Goal: Obtain resource: Download file/media

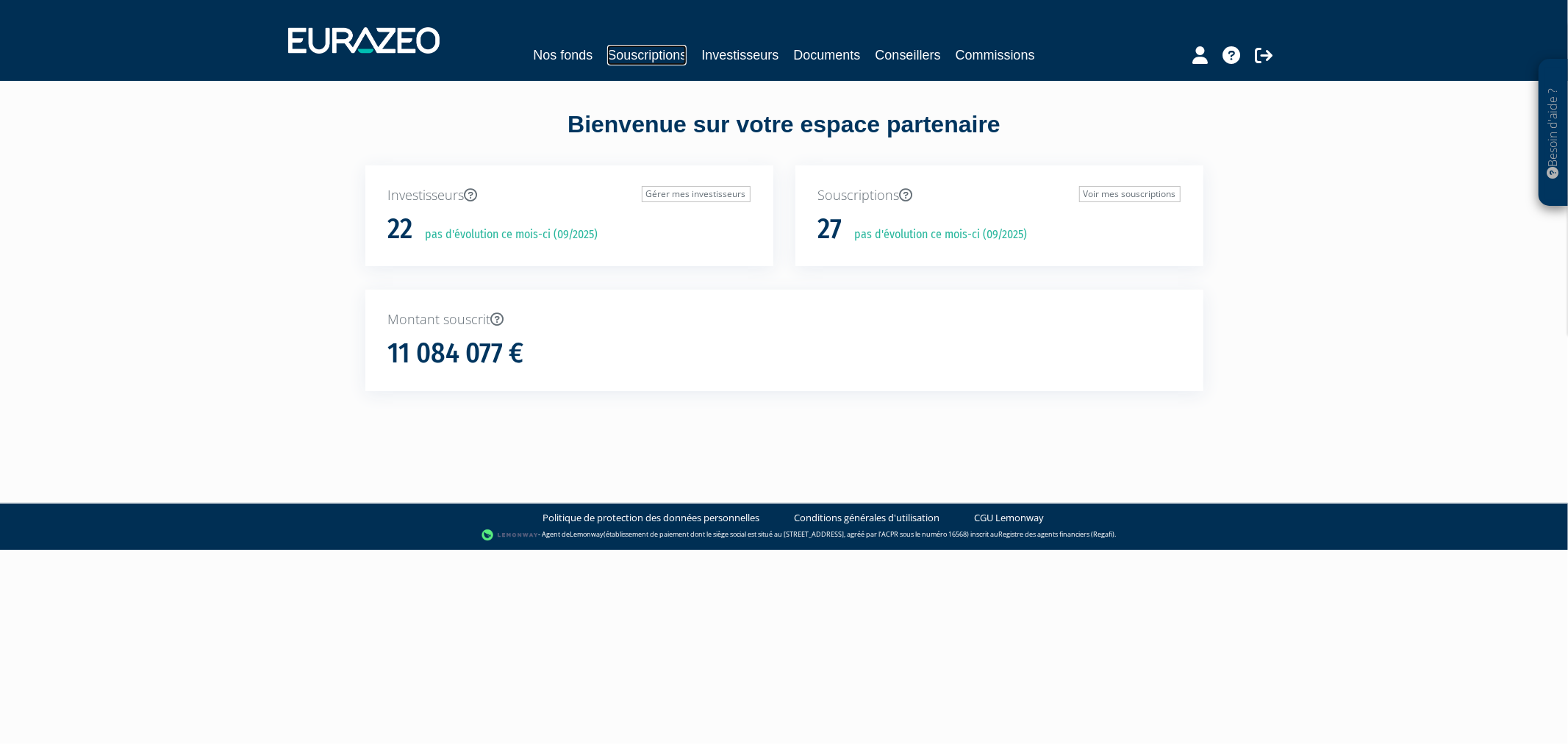
click at [627, 54] on link "Souscriptions" at bounding box center [646, 55] width 80 height 21
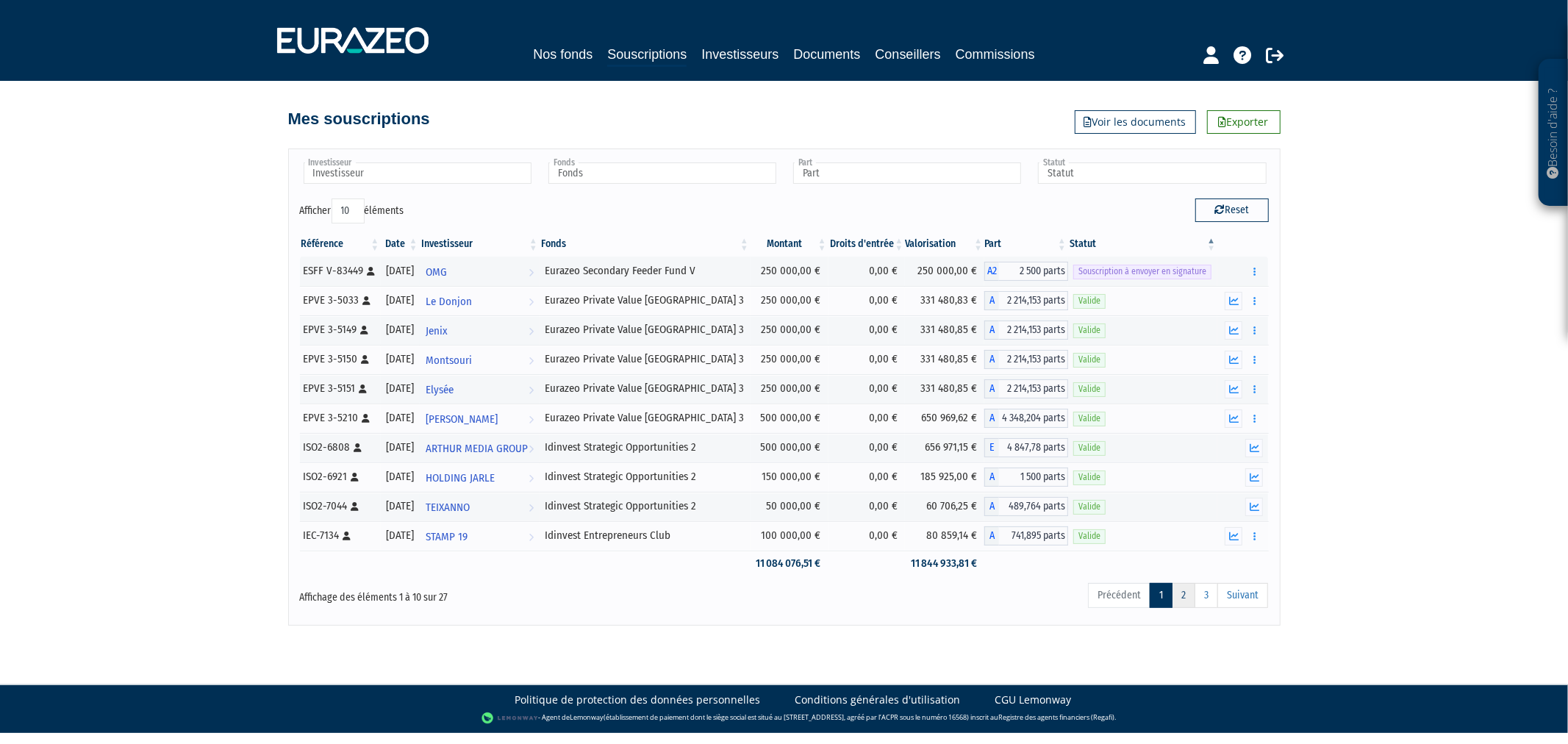
click at [1189, 592] on link "2" at bounding box center [1183, 595] width 24 height 25
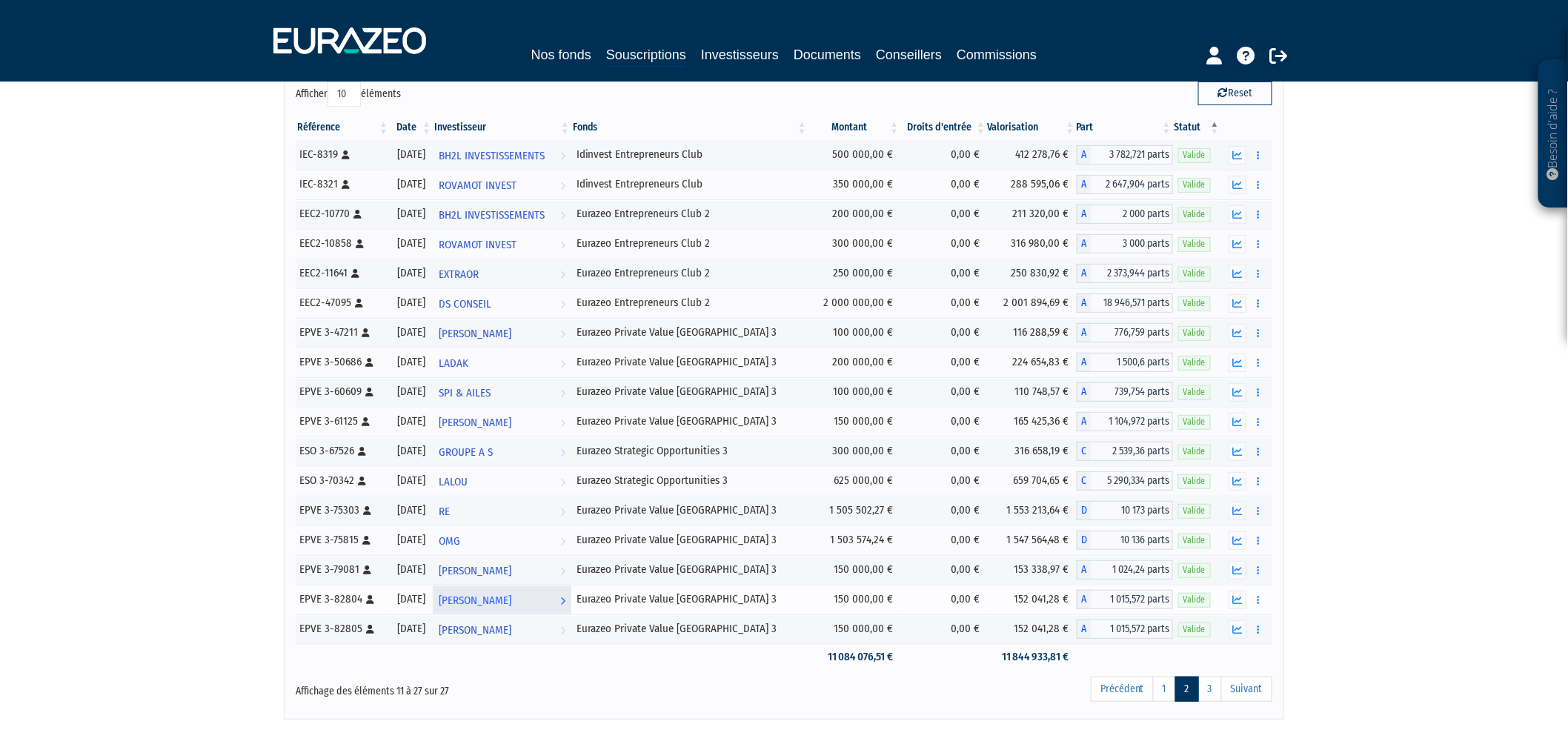
scroll to position [90, 0]
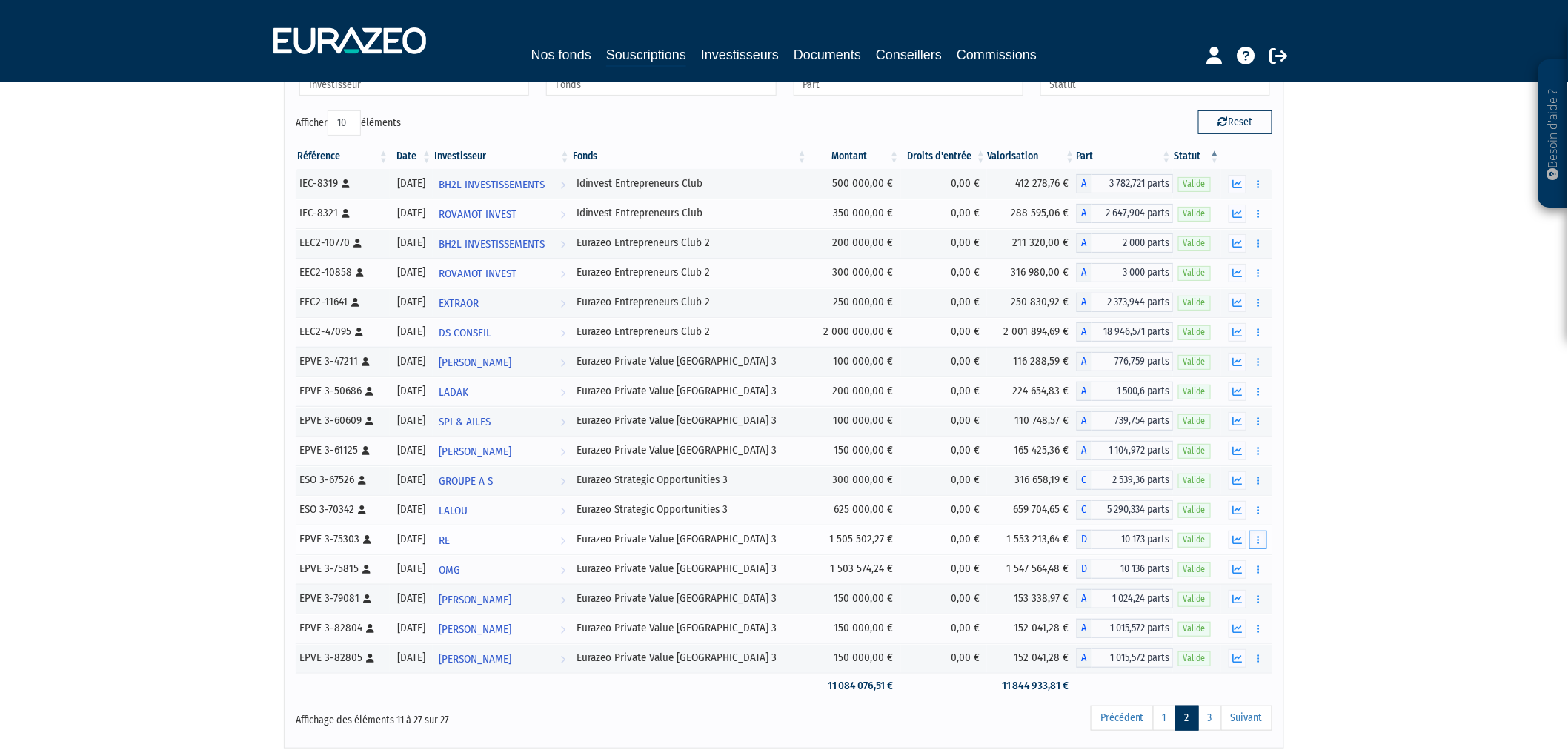
click at [1257, 538] on icon "button" at bounding box center [1258, 540] width 2 height 10
click at [1239, 566] on link "Documents" at bounding box center [1225, 566] width 74 height 25
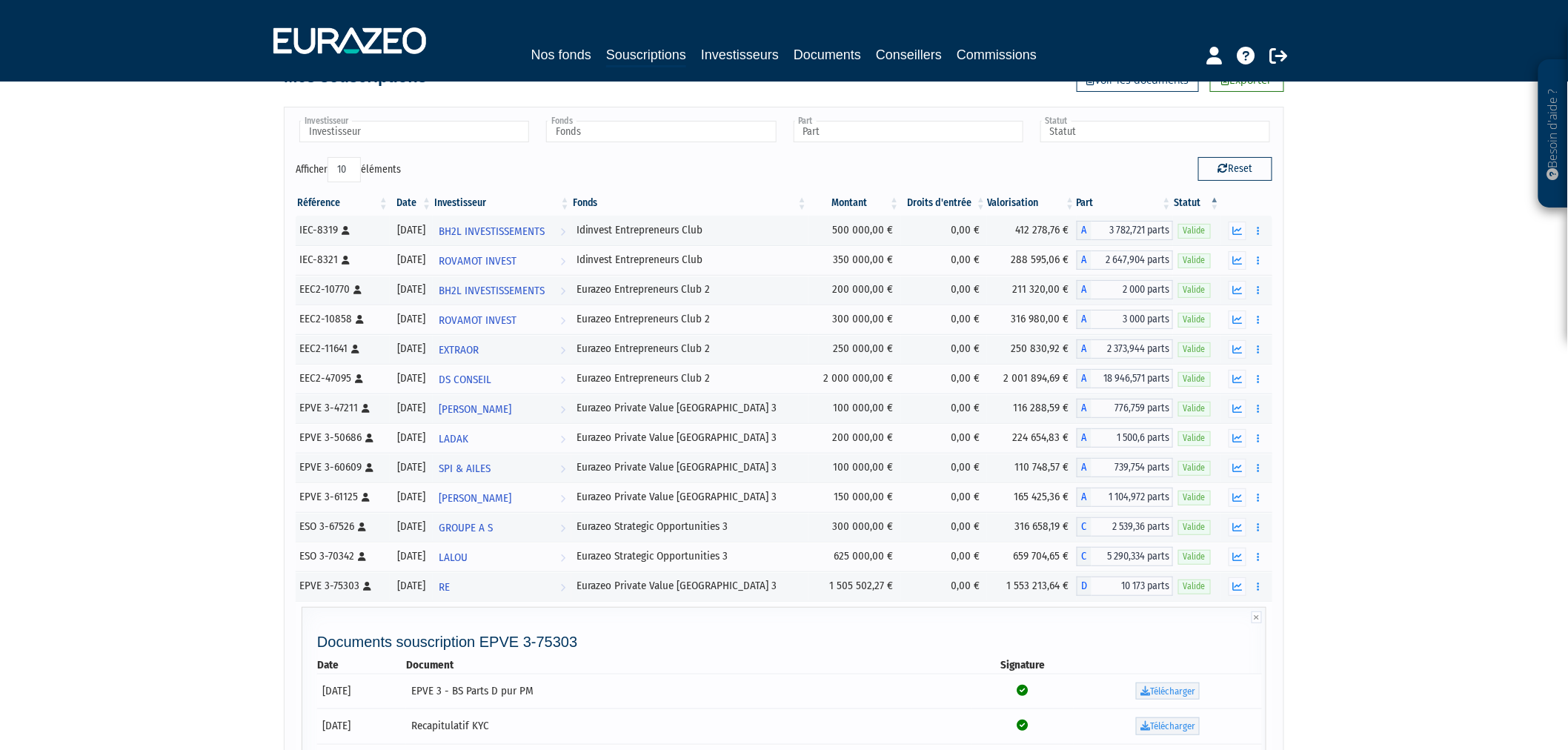
scroll to position [0, 0]
